Goal: Task Accomplishment & Management: Complete application form

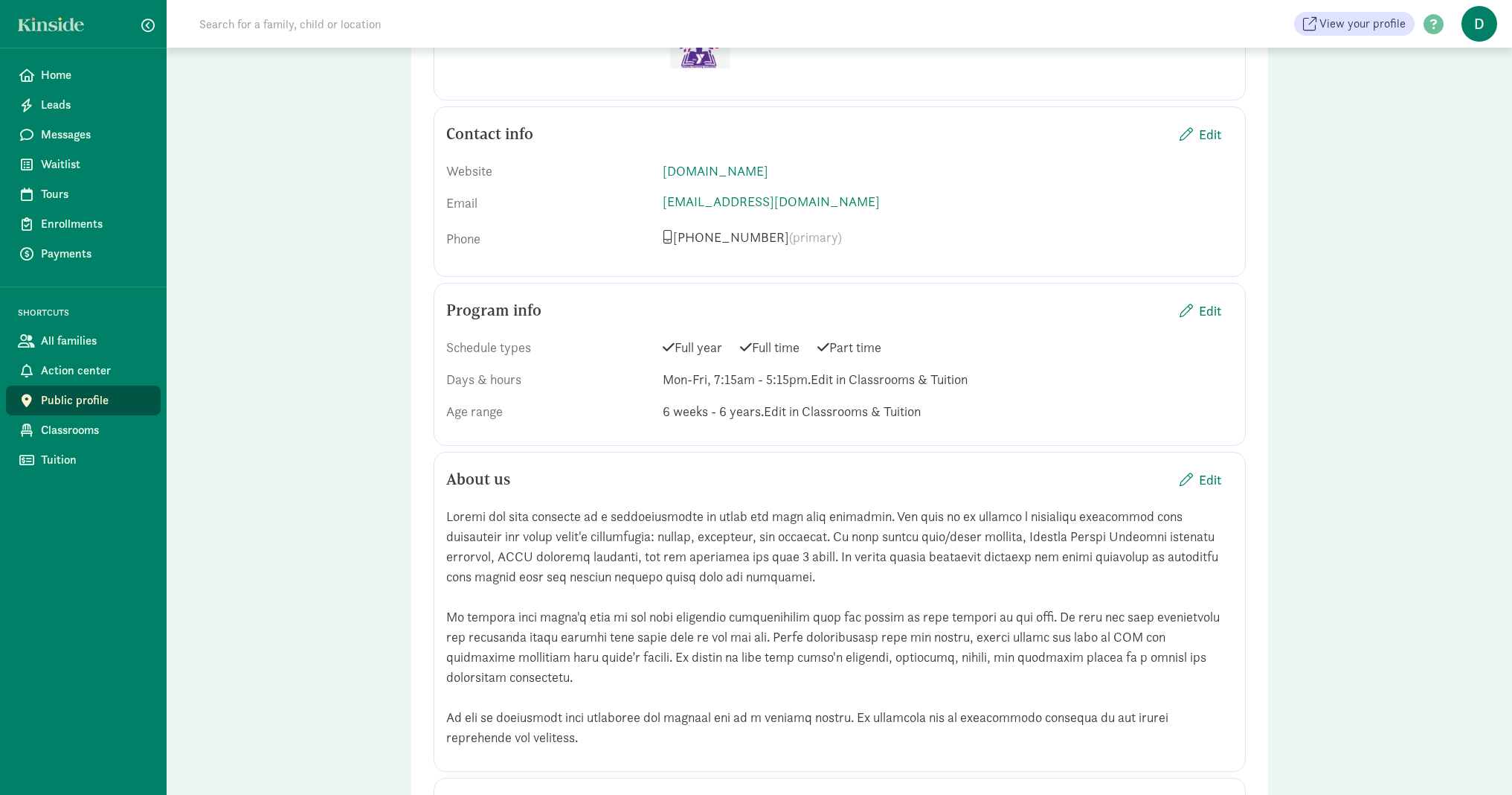
scroll to position [964, 0]
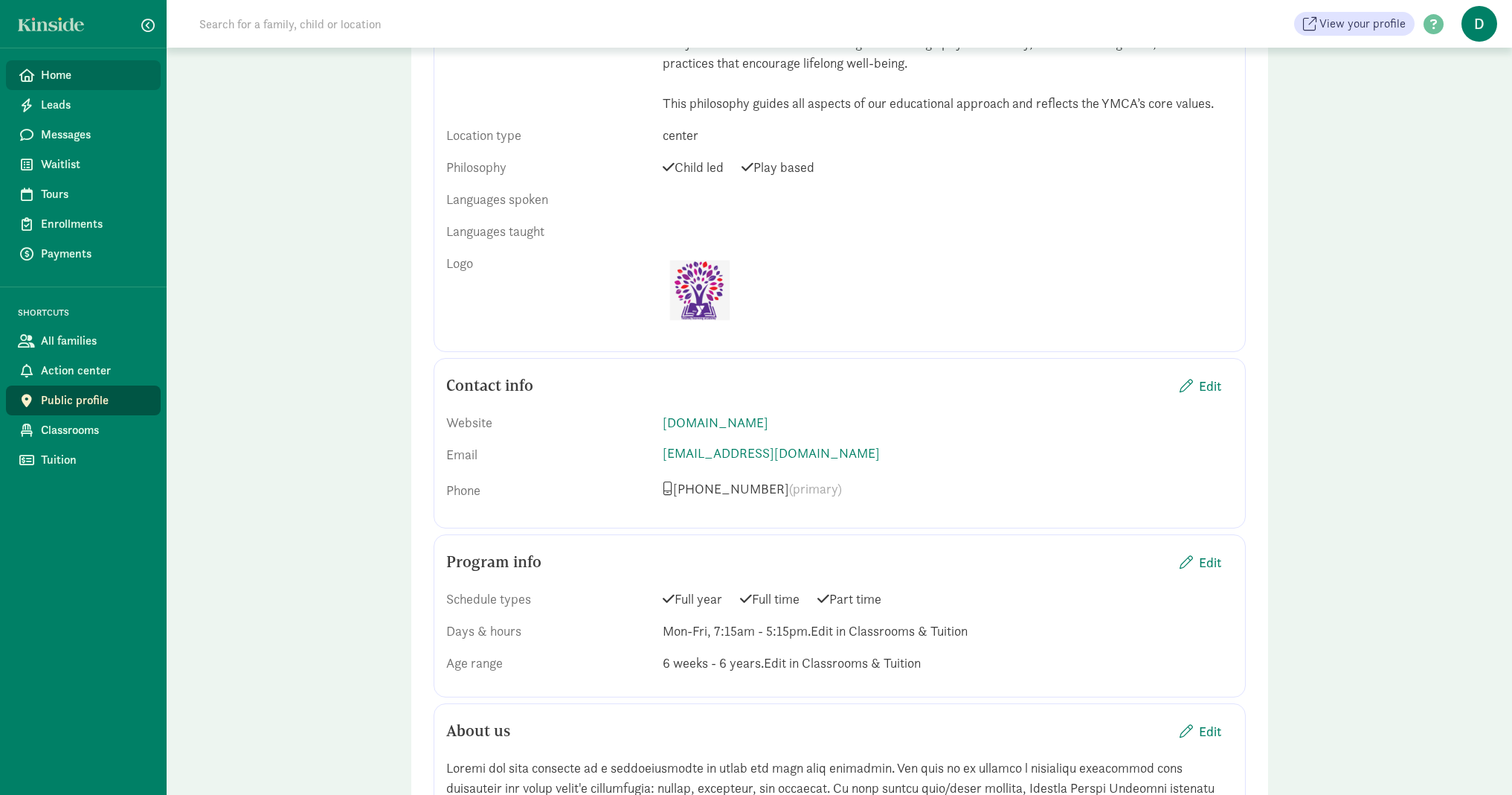
click at [58, 73] on span "Home" at bounding box center [94, 75] width 108 height 18
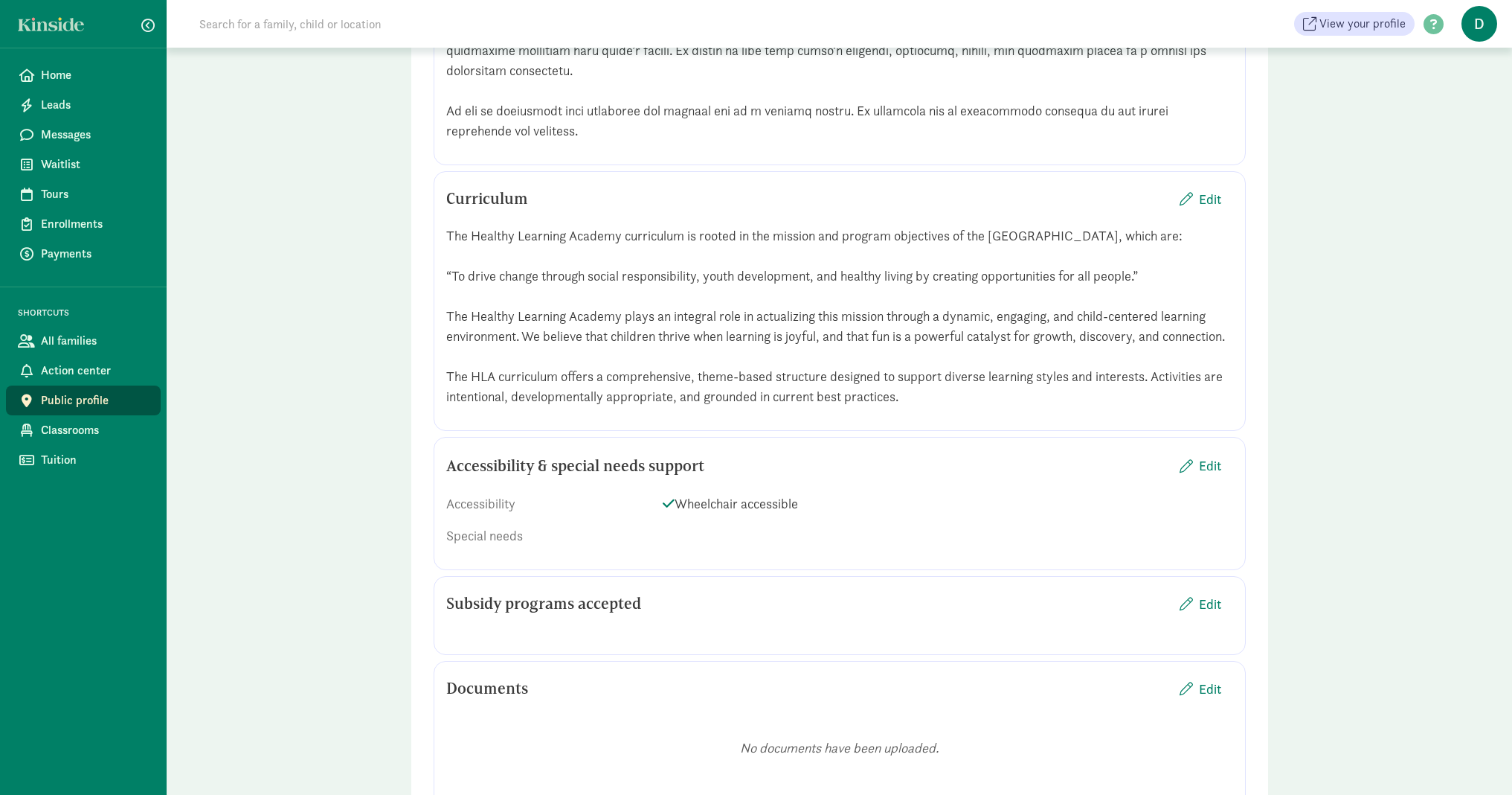
scroll to position [2324, 0]
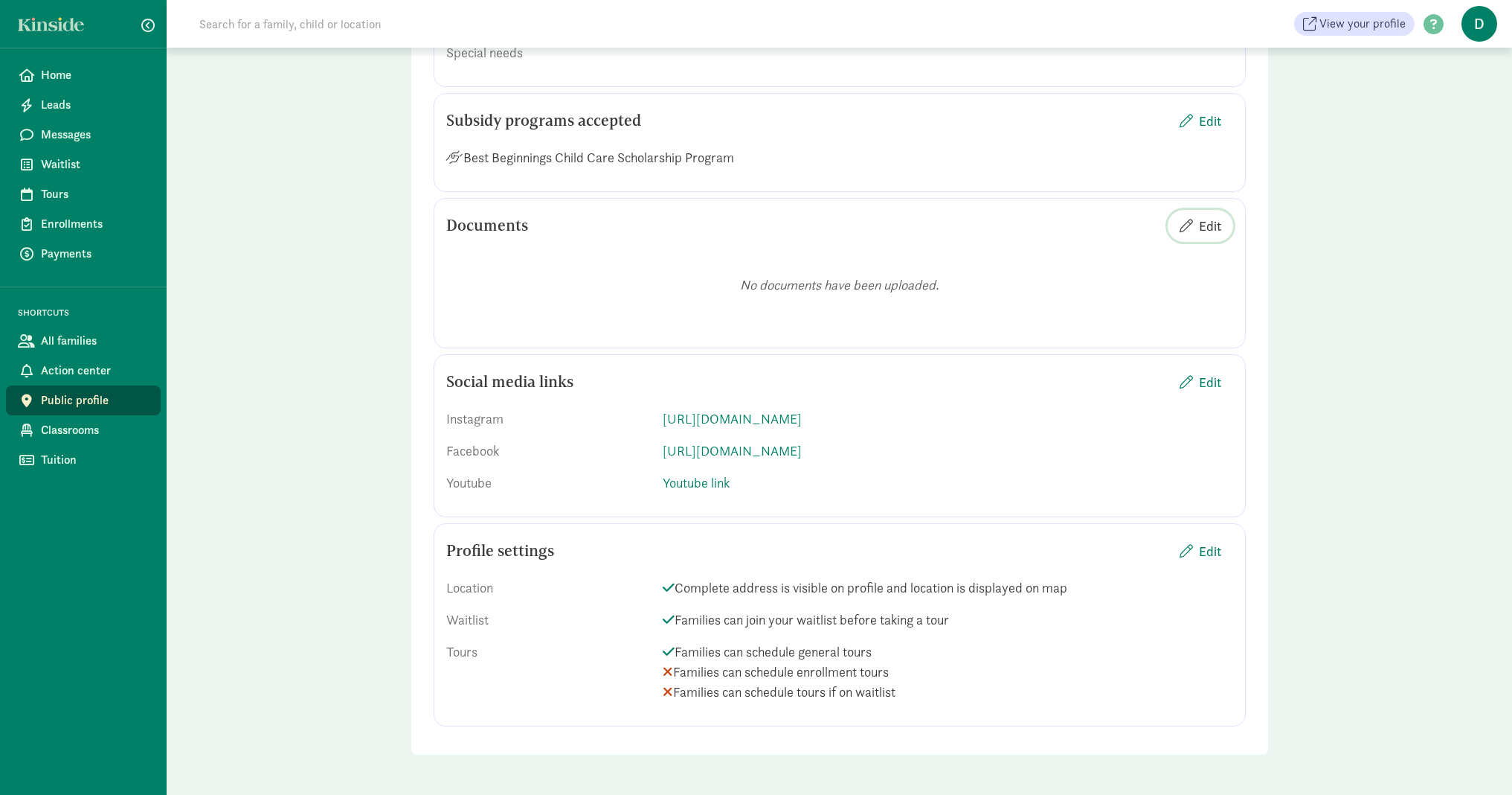
click at [1209, 236] on span "Edit" at bounding box center [1209, 226] width 23 height 20
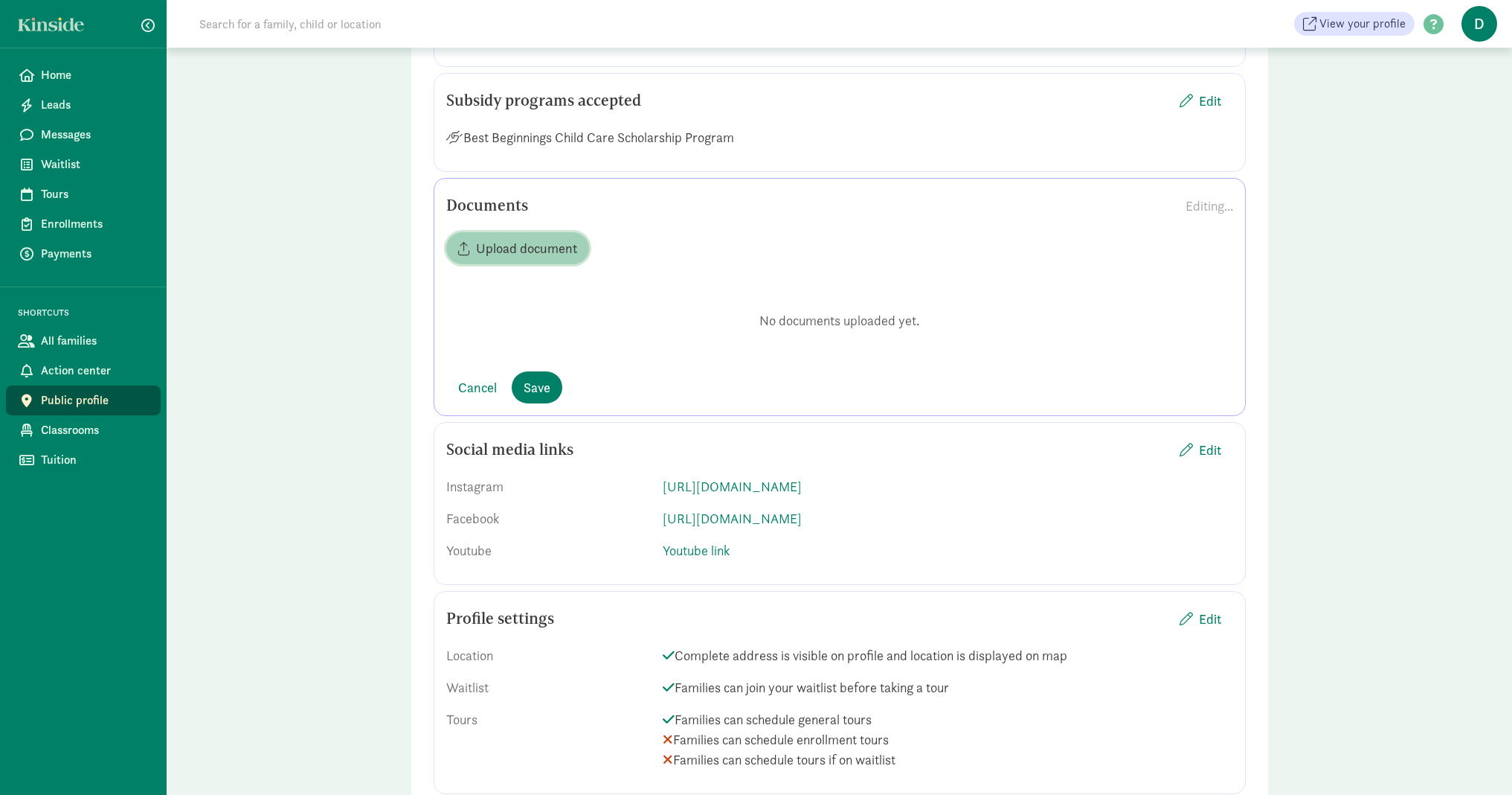
click at [527, 258] on span "Upload document" at bounding box center [526, 248] width 101 height 20
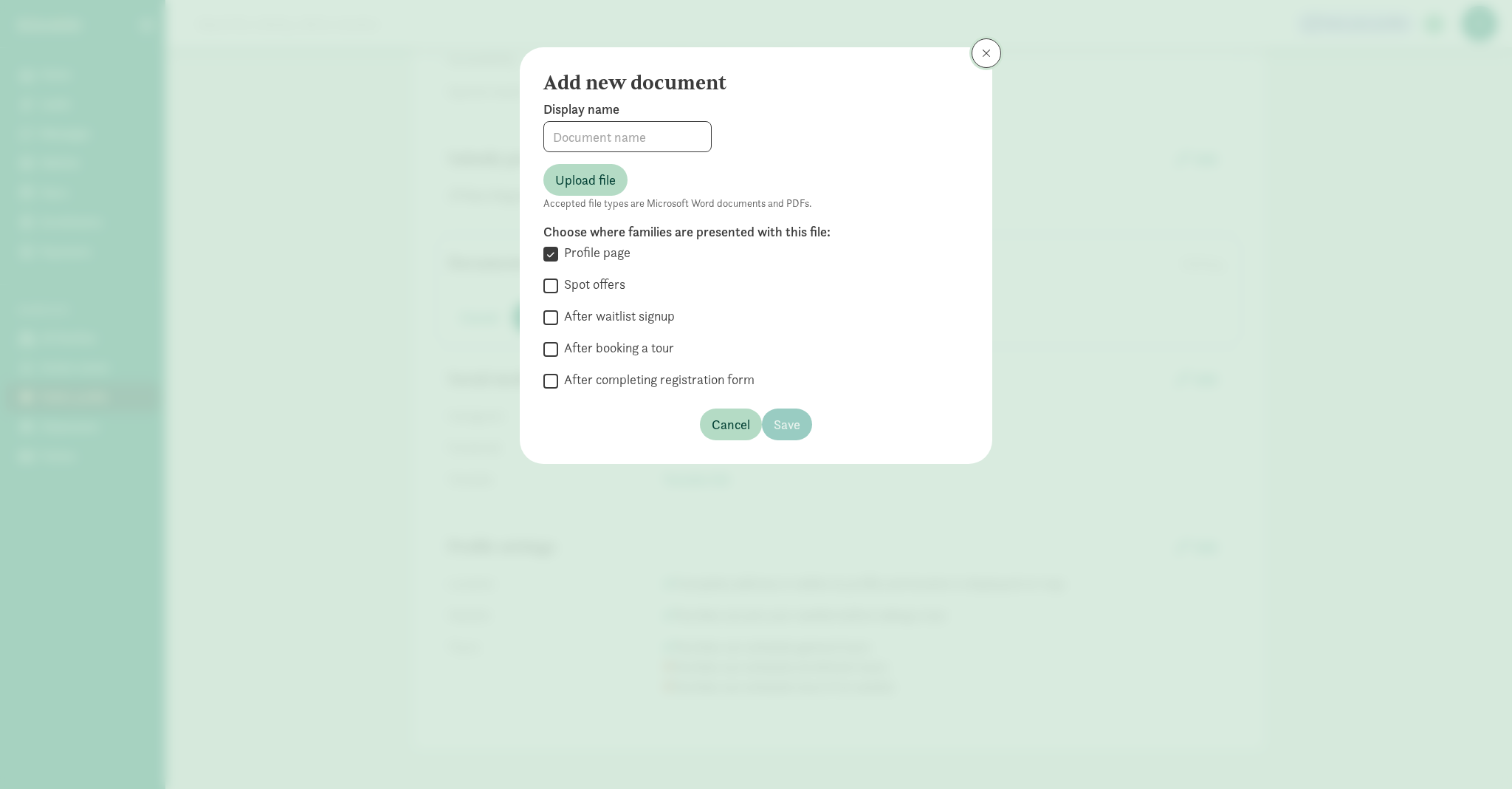
click at [994, 49] on button at bounding box center [986, 53] width 29 height 29
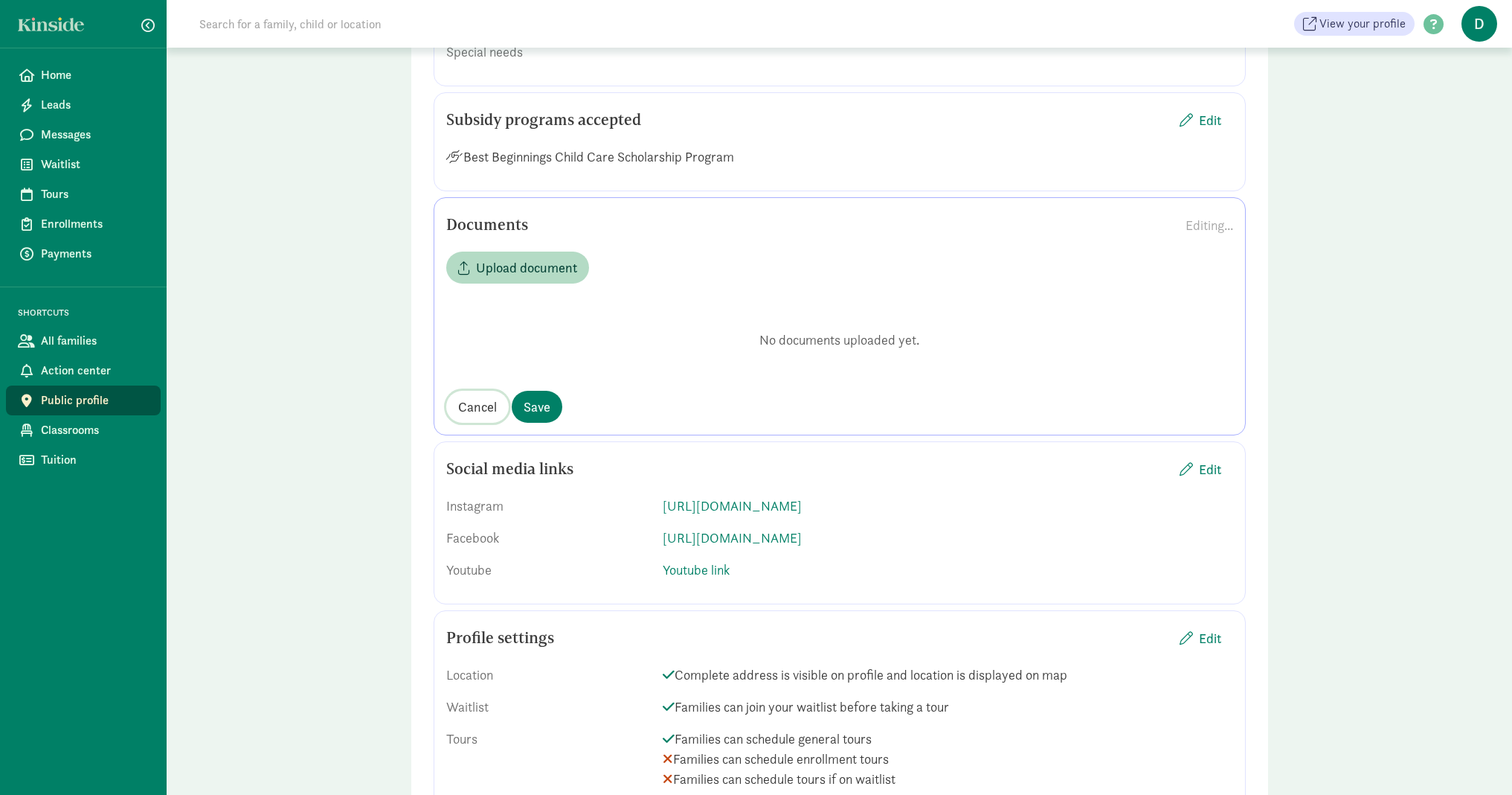
click at [487, 417] on span "Cancel" at bounding box center [478, 406] width 39 height 20
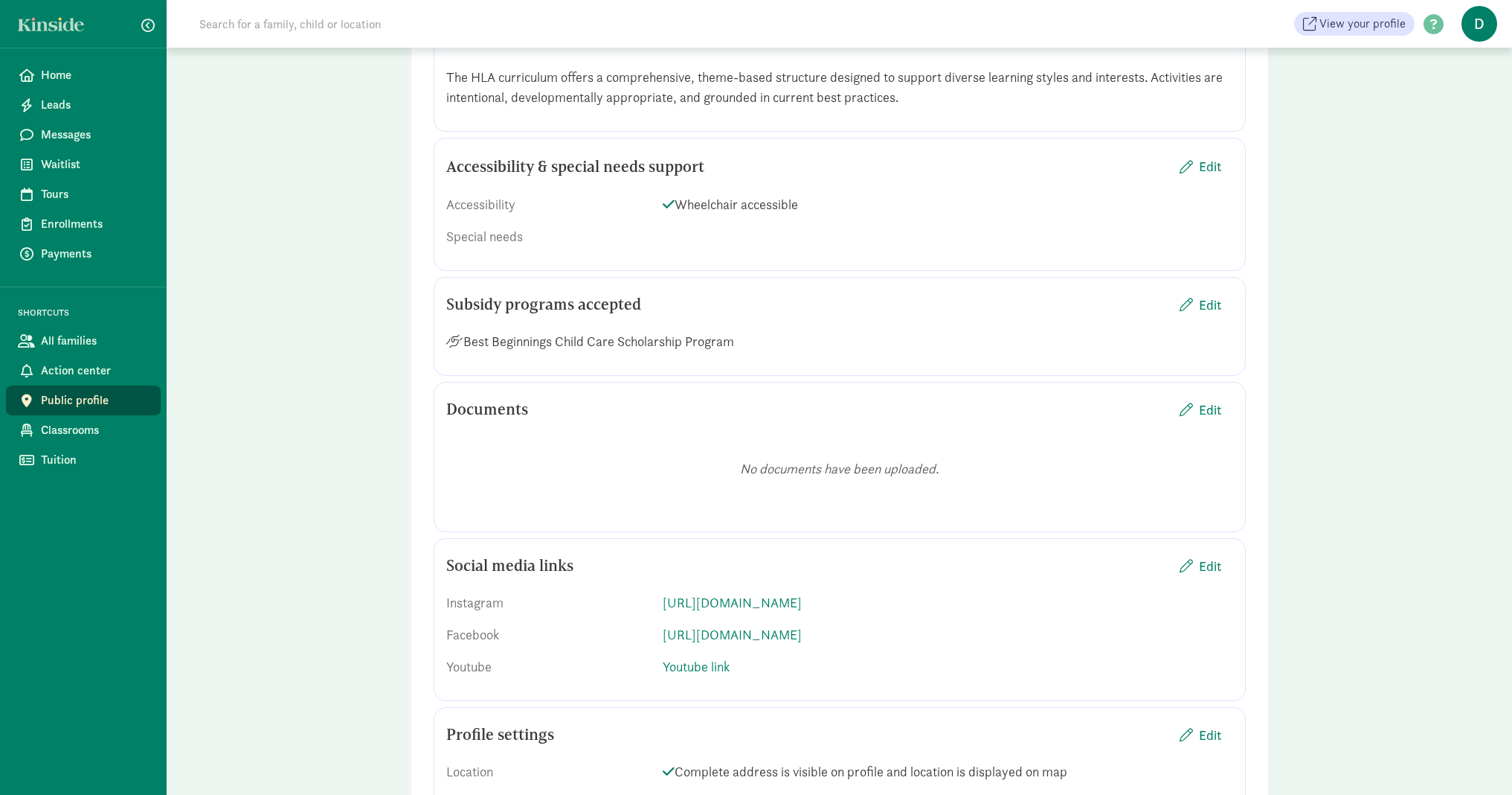
scroll to position [2118, 0]
click at [1205, 422] on span "Edit" at bounding box center [1209, 412] width 23 height 20
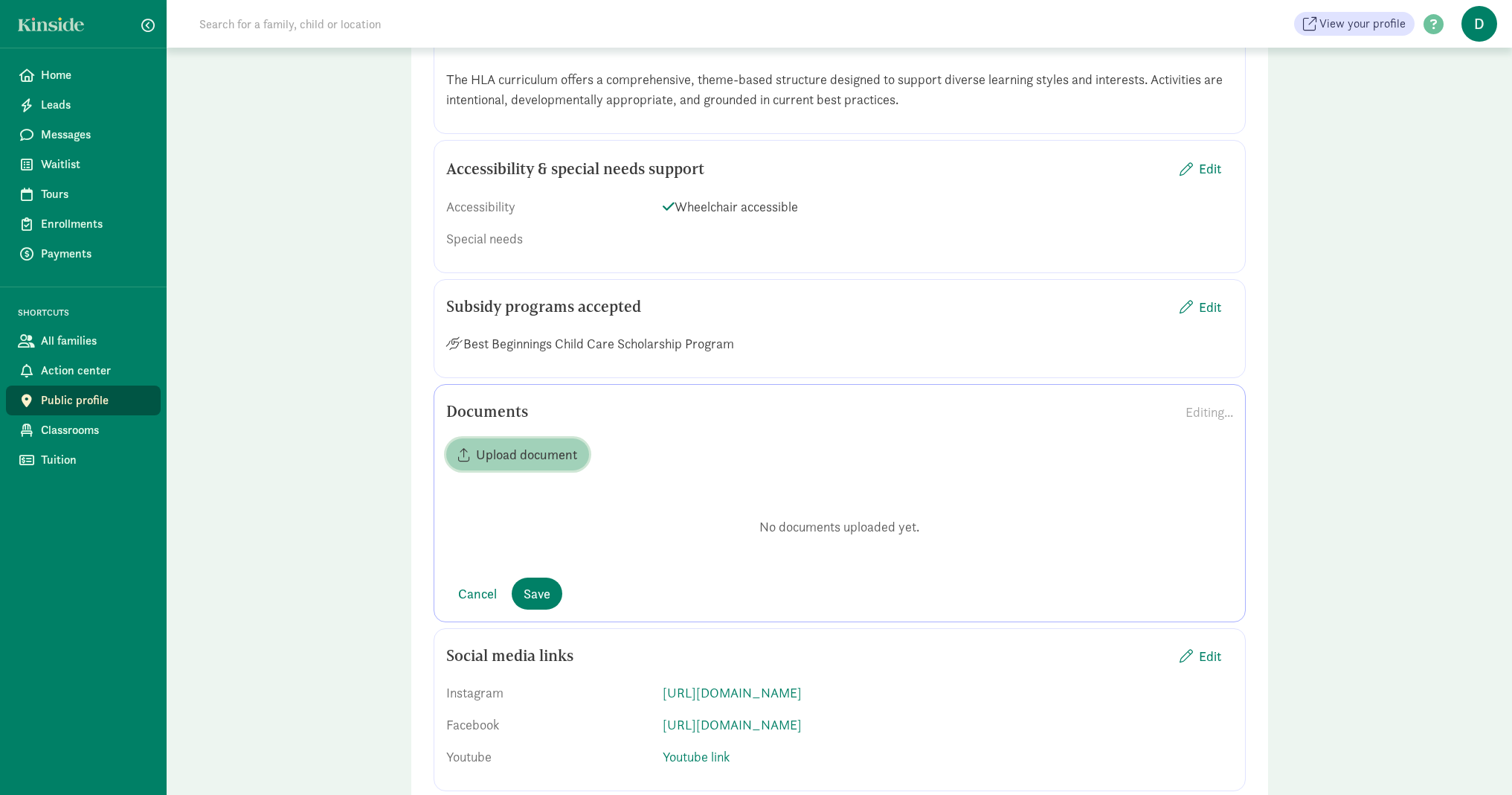
click at [529, 464] on span "Upload document" at bounding box center [526, 454] width 101 height 20
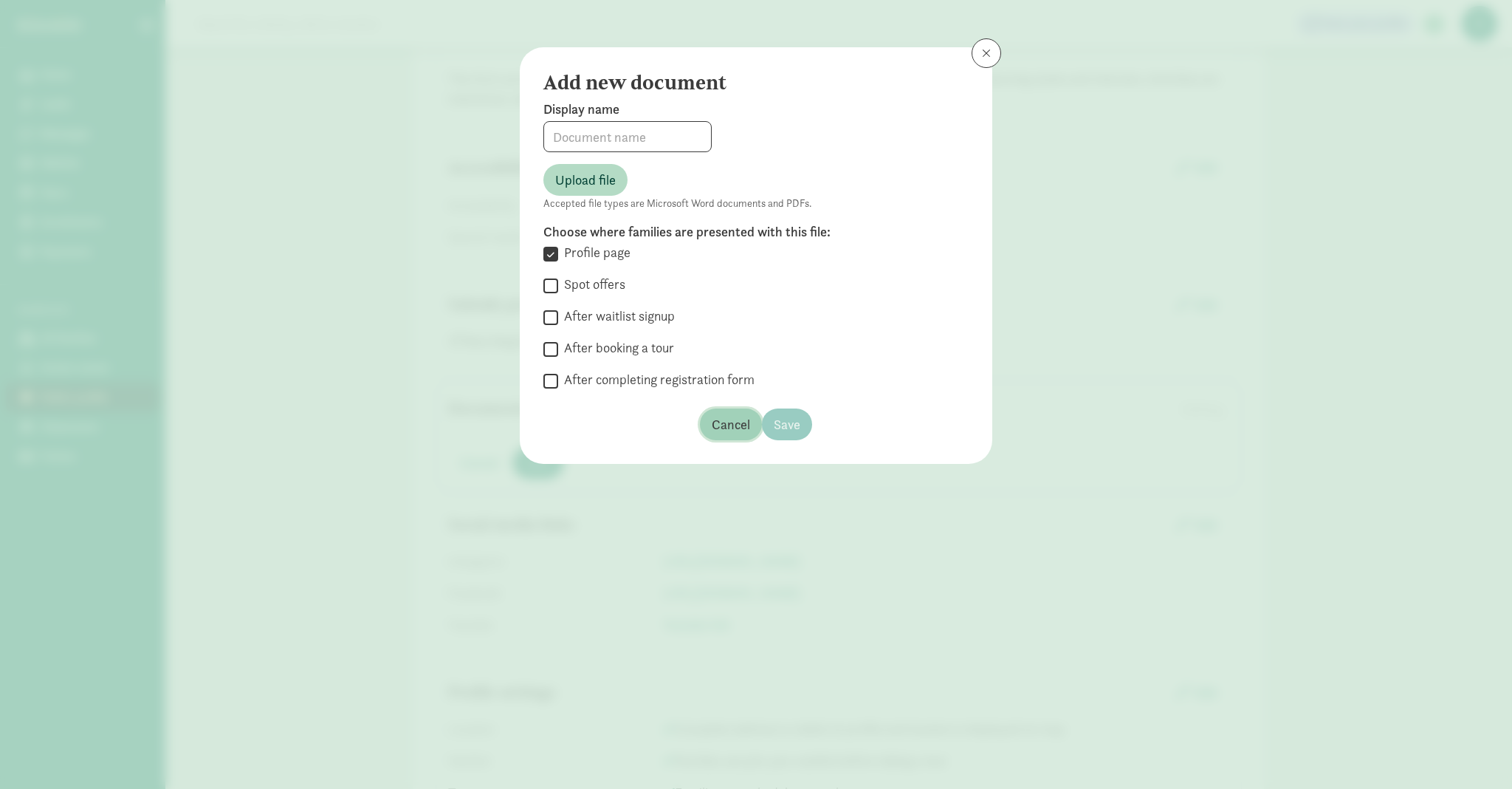
click at [729, 429] on span "Cancel" at bounding box center [731, 424] width 39 height 20
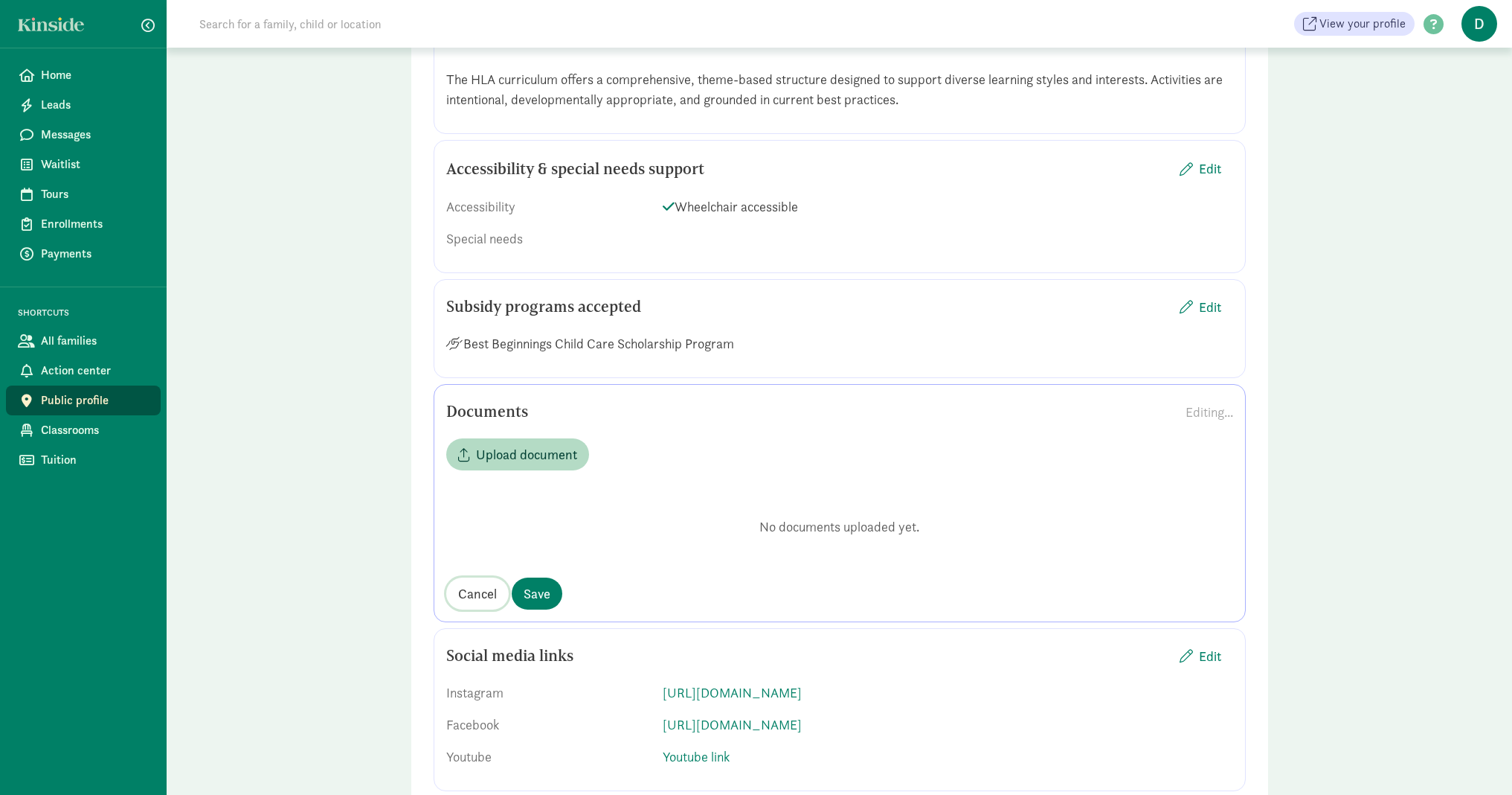
click at [481, 603] on span "Cancel" at bounding box center [478, 594] width 39 height 20
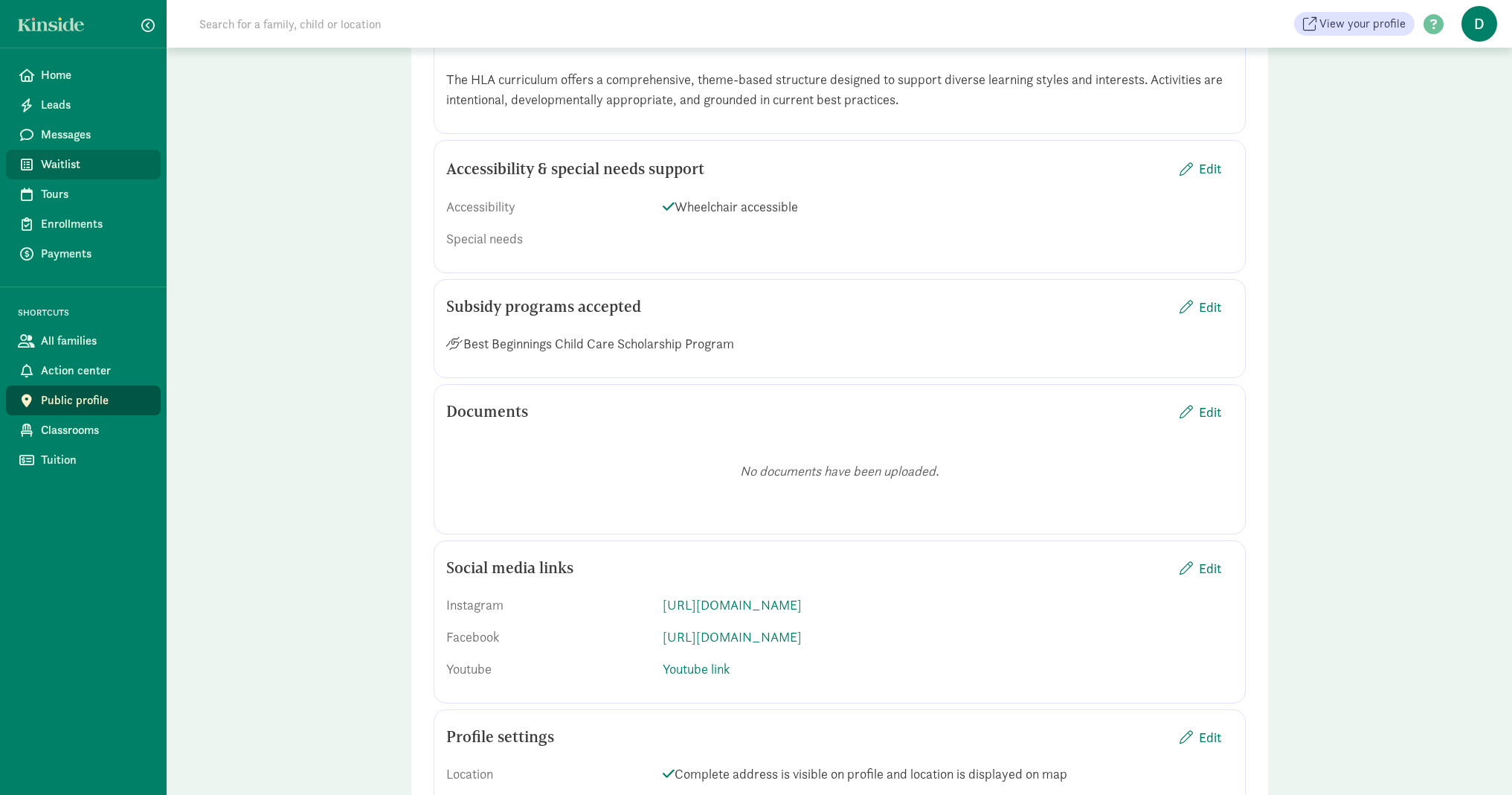
click at [59, 169] on span "Waitlist" at bounding box center [94, 164] width 108 height 18
